Goal: Transaction & Acquisition: Purchase product/service

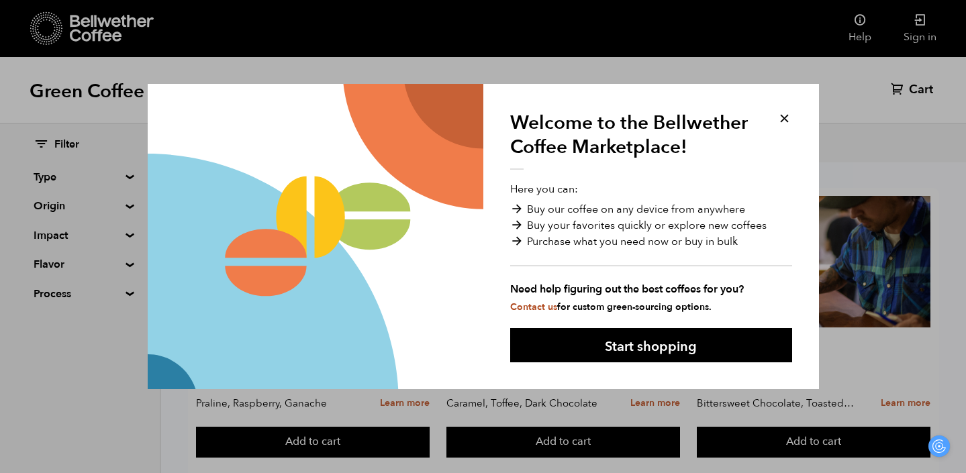
click at [785, 115] on button at bounding box center [784, 118] width 15 height 15
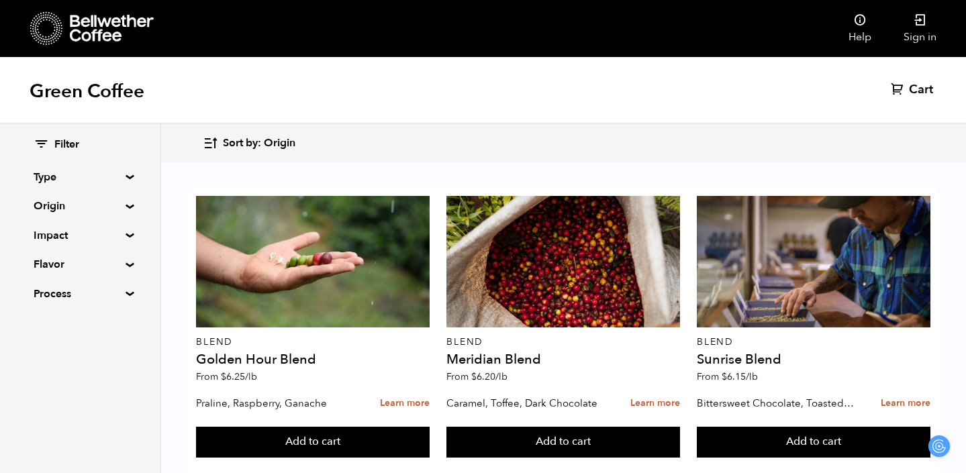
click at [63, 260] on summary "Flavor" at bounding box center [80, 264] width 93 height 16
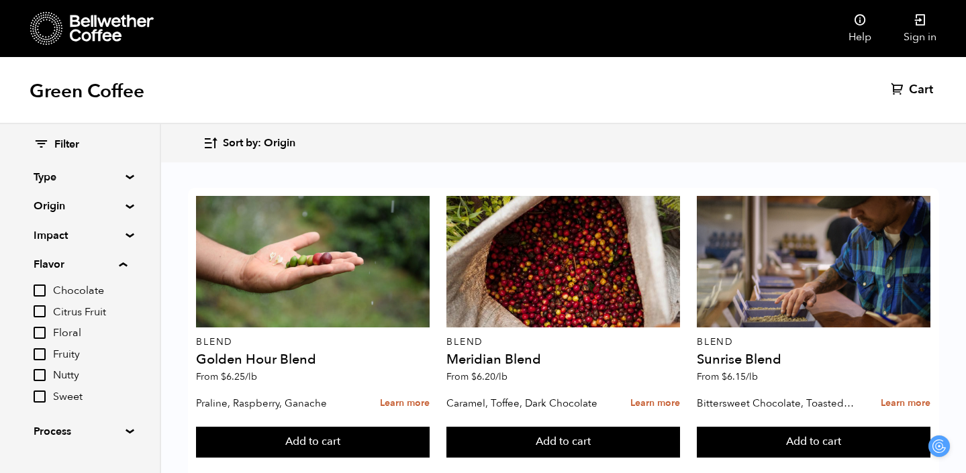
click at [44, 399] on input "Sweet" at bounding box center [40, 397] width 12 height 12
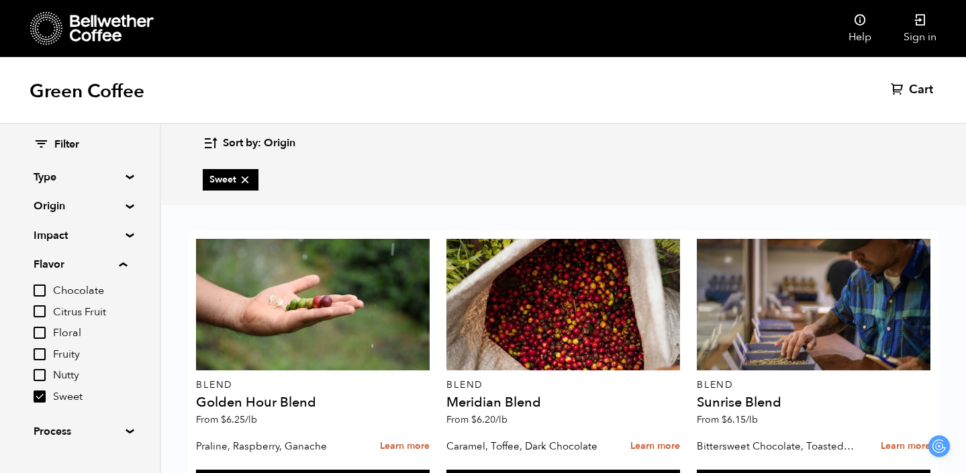
click at [40, 393] on input "Sweet" at bounding box center [40, 397] width 12 height 12
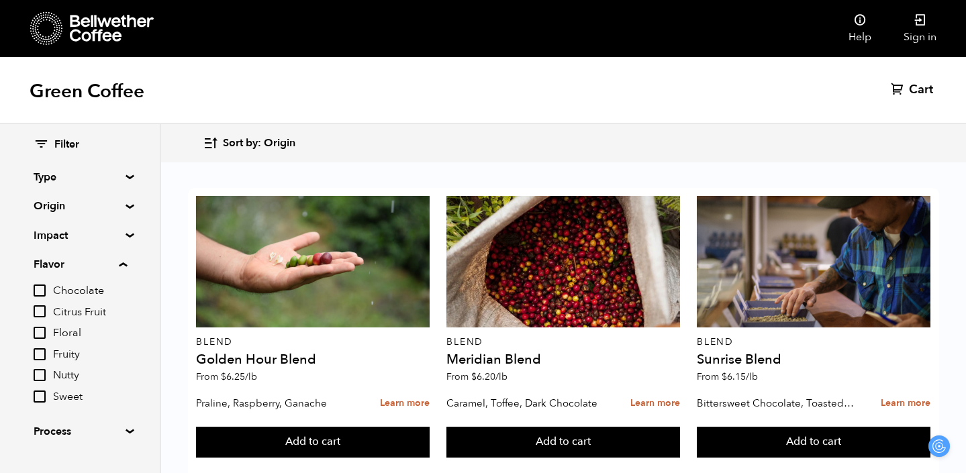
scroll to position [26, 0]
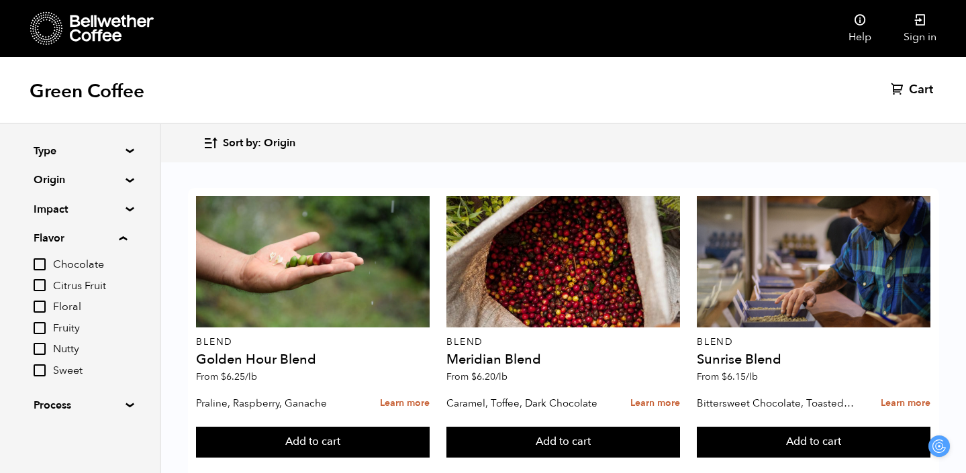
click at [75, 403] on summary "Process" at bounding box center [80, 405] width 93 height 16
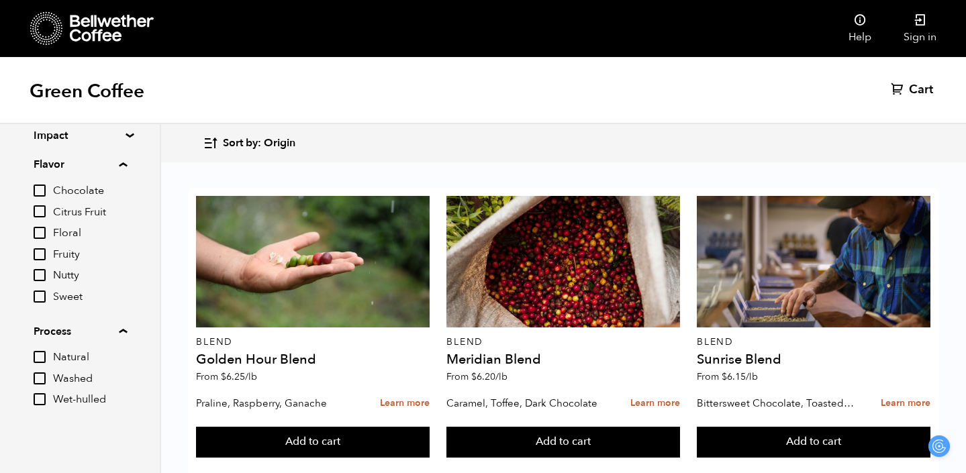
click at [58, 297] on span "Sweet" at bounding box center [90, 297] width 74 height 15
click at [0, 0] on input "Sweet" at bounding box center [0, 0] width 0 height 0
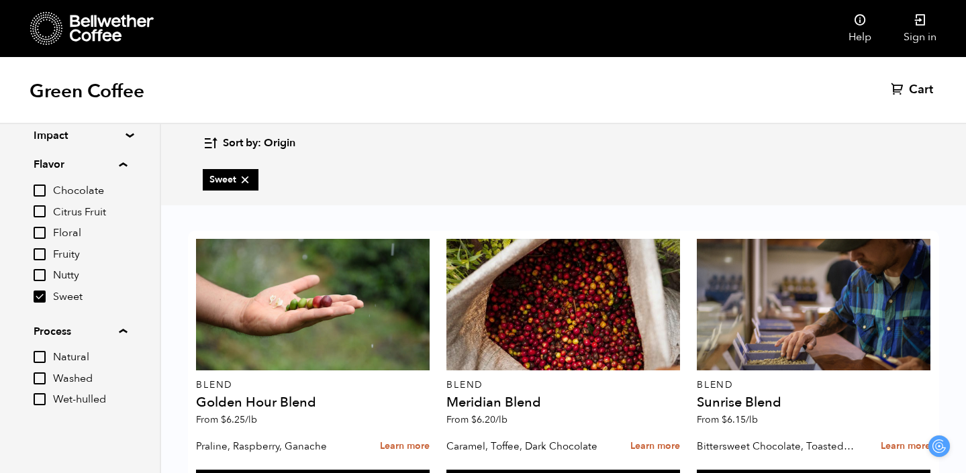
scroll to position [0, 0]
click at [42, 295] on input "Sweet" at bounding box center [40, 297] width 12 height 12
checkbox input "false"
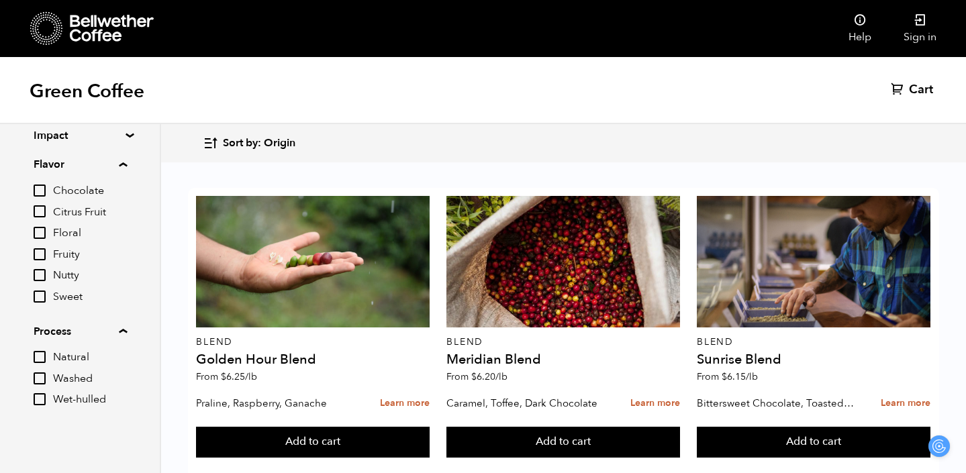
click at [38, 252] on input "Fruity" at bounding box center [40, 254] width 12 height 12
checkbox input "true"
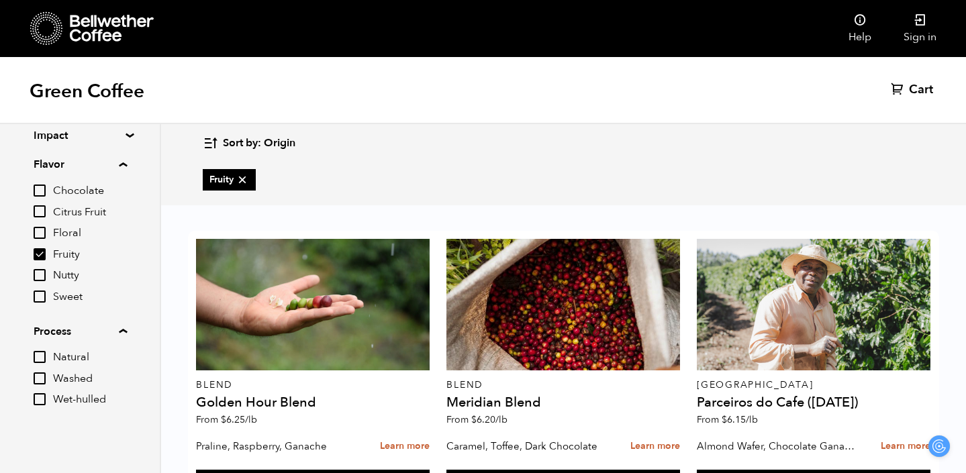
scroll to position [901, 0]
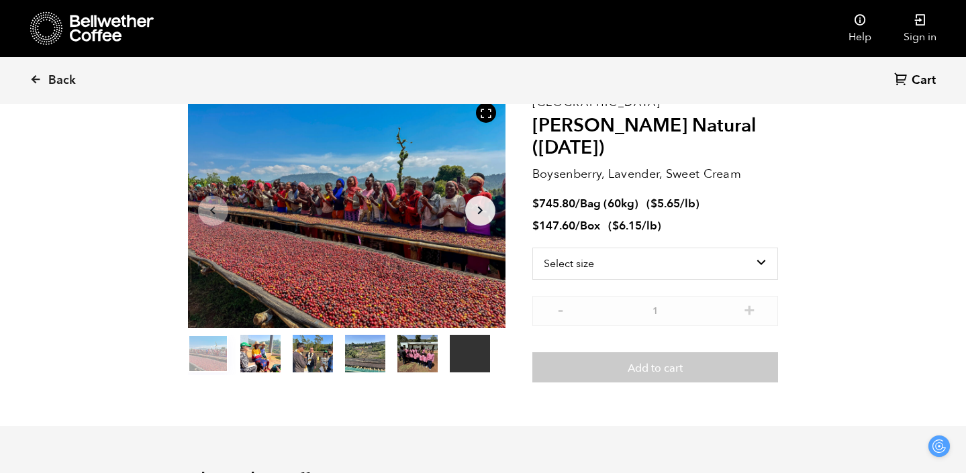
scroll to position [79, 0]
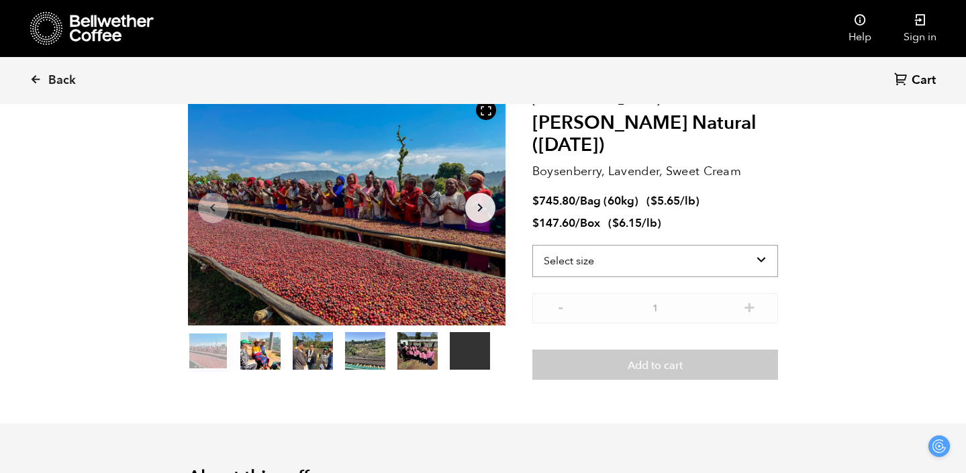
click at [656, 245] on select "Select size Bag (60kg) (132 lbs) Box (24 lbs)" at bounding box center [655, 261] width 246 height 32
select select "box"
click at [544, 245] on select "Select size Bag (60kg) (132 lbs) Box (24 lbs)" at bounding box center [655, 261] width 246 height 32
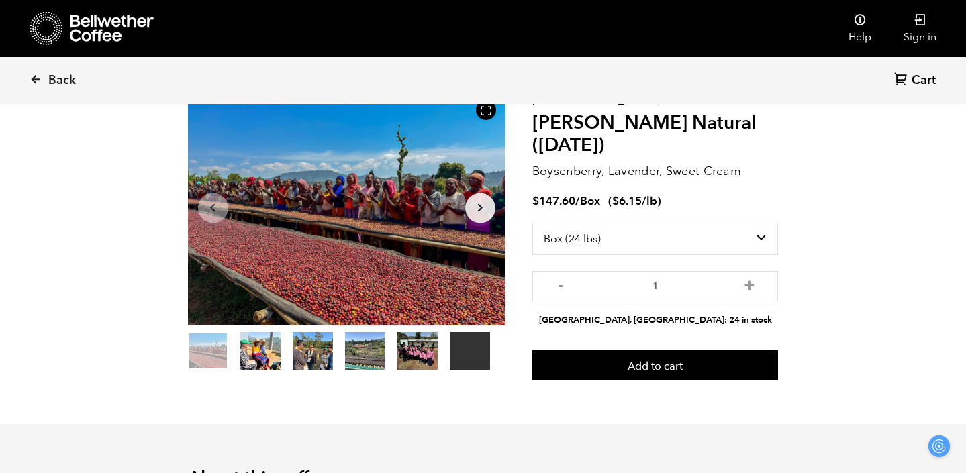
click at [240, 332] on div at bounding box center [260, 351] width 40 height 38
click at [240, 344] on button "item 1" at bounding box center [260, 354] width 40 height 38
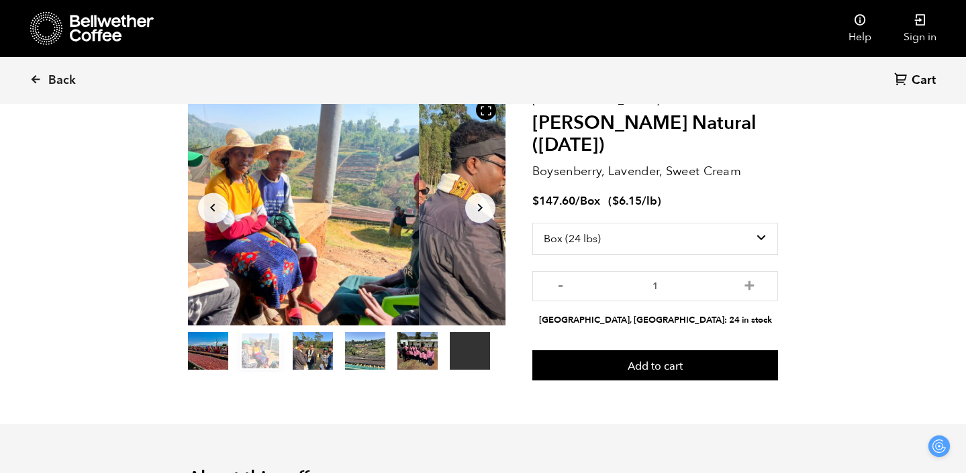
click at [293, 352] on button "item 2" at bounding box center [313, 354] width 40 height 38
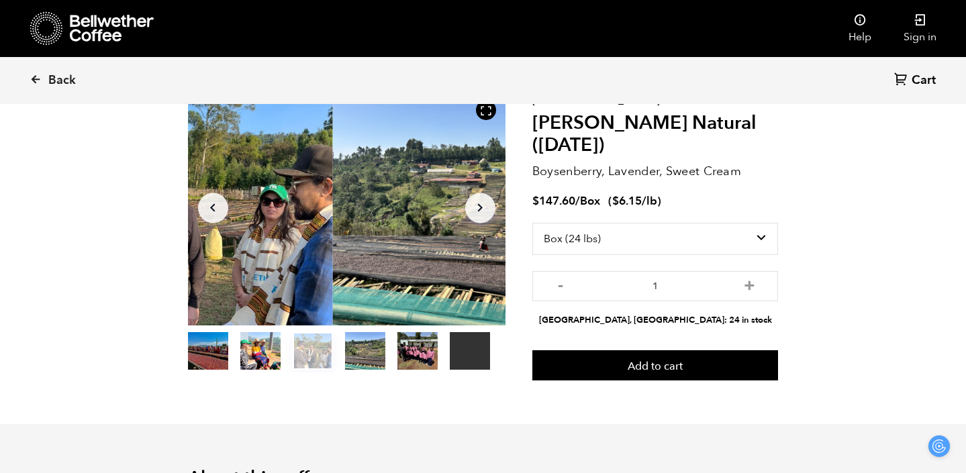
click at [345, 351] on button "item 3" at bounding box center [365, 354] width 40 height 38
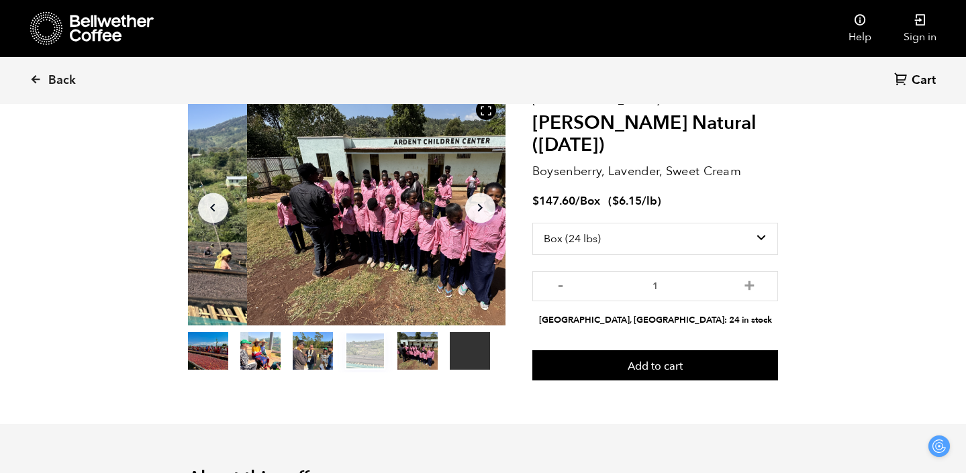
click at [397, 350] on button "item 4" at bounding box center [417, 354] width 40 height 38
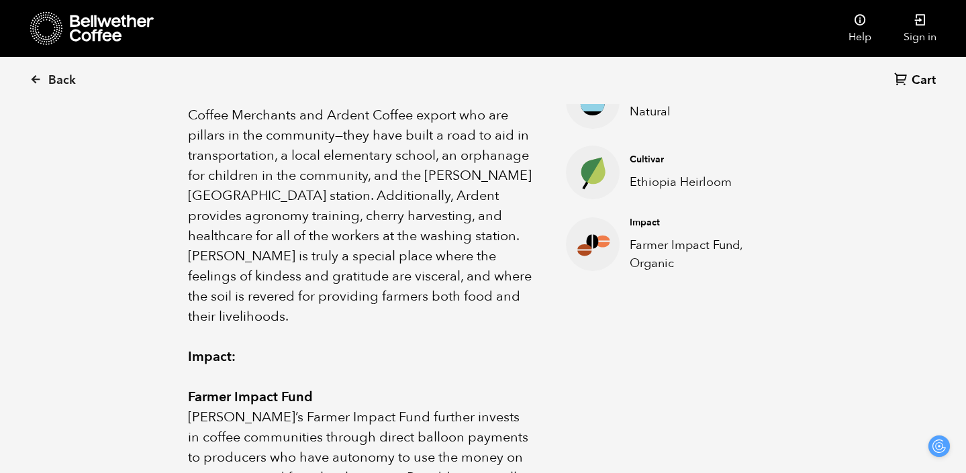
scroll to position [0, 0]
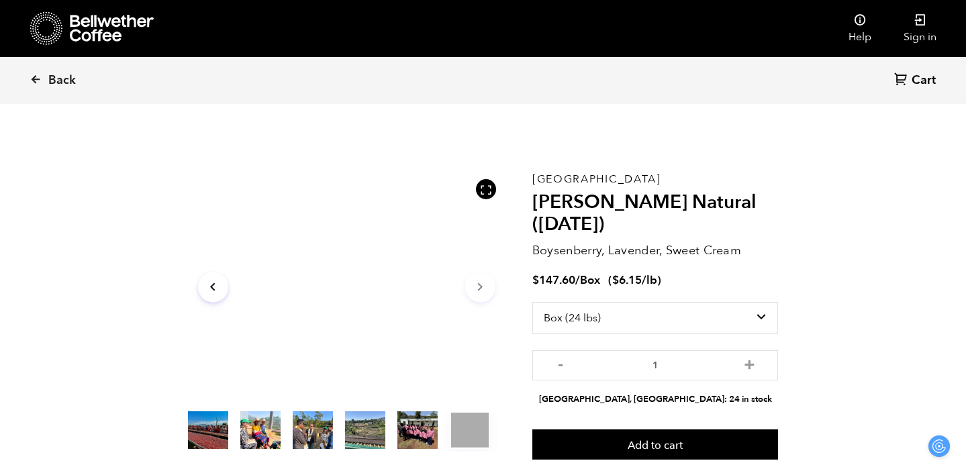
click at [105, 32] on icon at bounding box center [112, 28] width 84 height 27
